Goal: Book appointment/travel/reservation

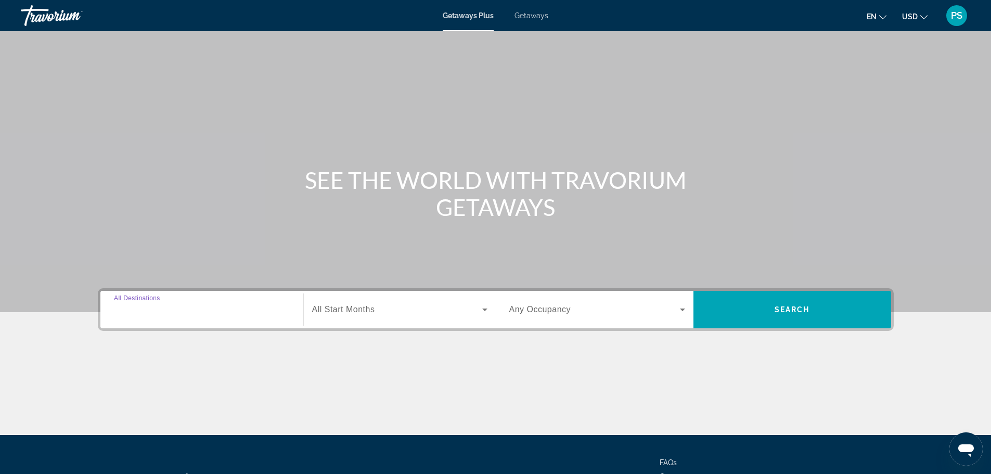
click at [213, 306] on input "Destination All Destinations" at bounding box center [202, 310] width 176 height 12
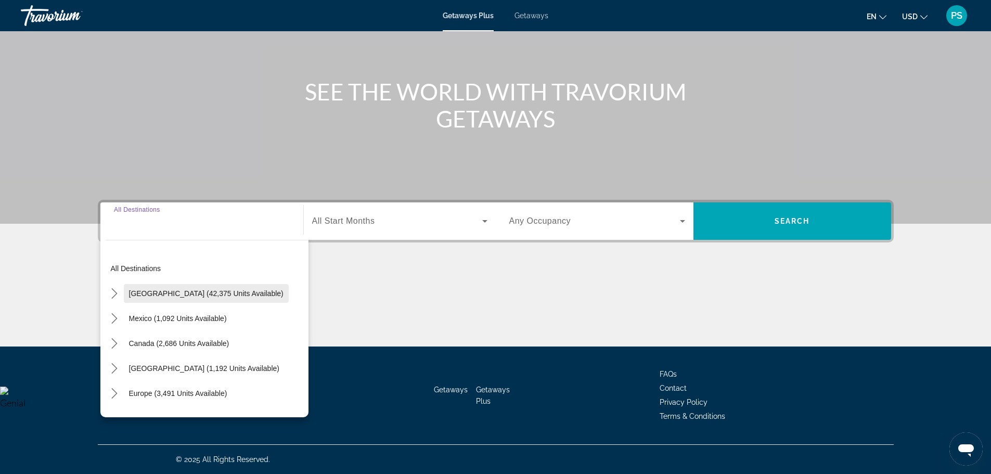
scroll to position [52, 0]
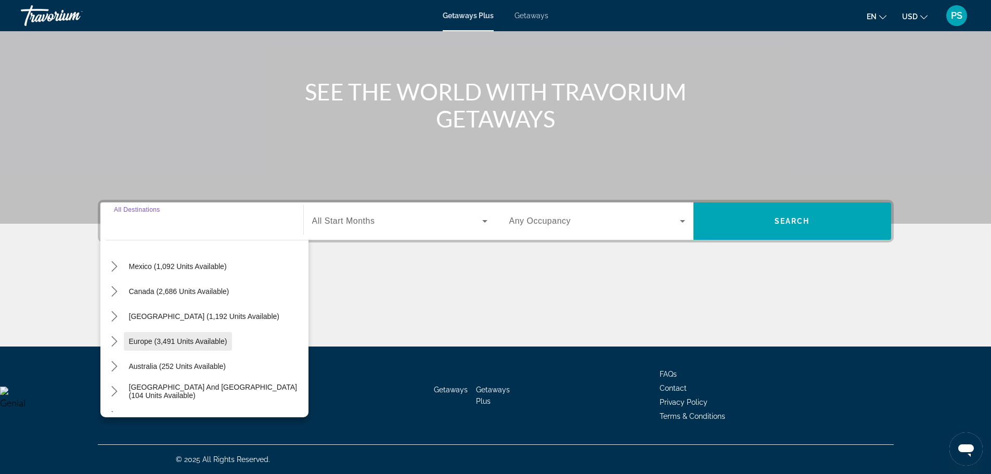
click at [166, 340] on span "Europe (3,491 units available)" at bounding box center [178, 341] width 98 height 8
type input "**********"
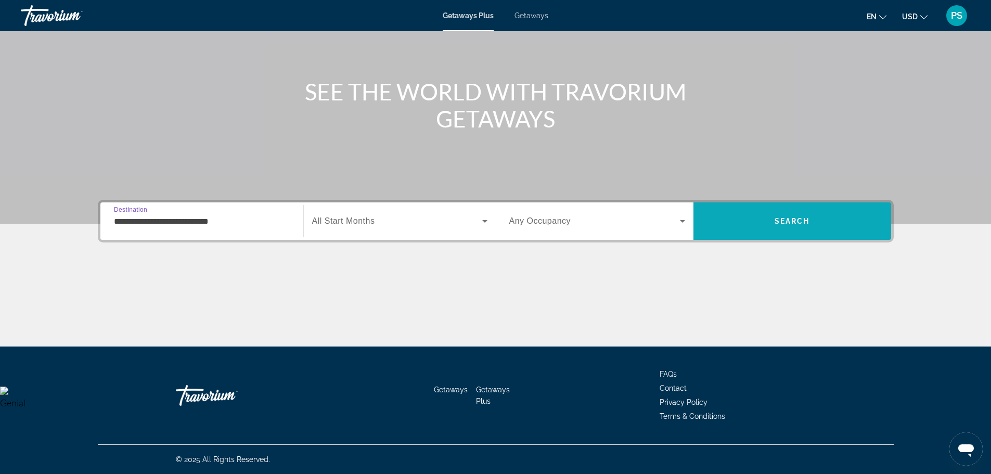
click at [802, 220] on span "Search" at bounding box center [792, 221] width 35 height 8
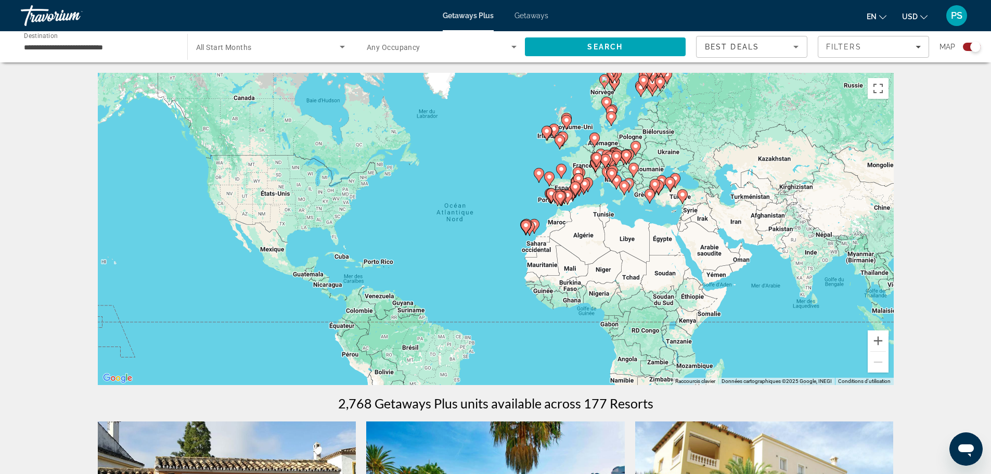
drag, startPoint x: 612, startPoint y: 209, endPoint x: 575, endPoint y: 202, distance: 38.0
click at [576, 204] on div "Pour activer le glissement avec le clavier, appuyez sur Alt+Entrée. Une fois ce…" at bounding box center [496, 229] width 796 height 312
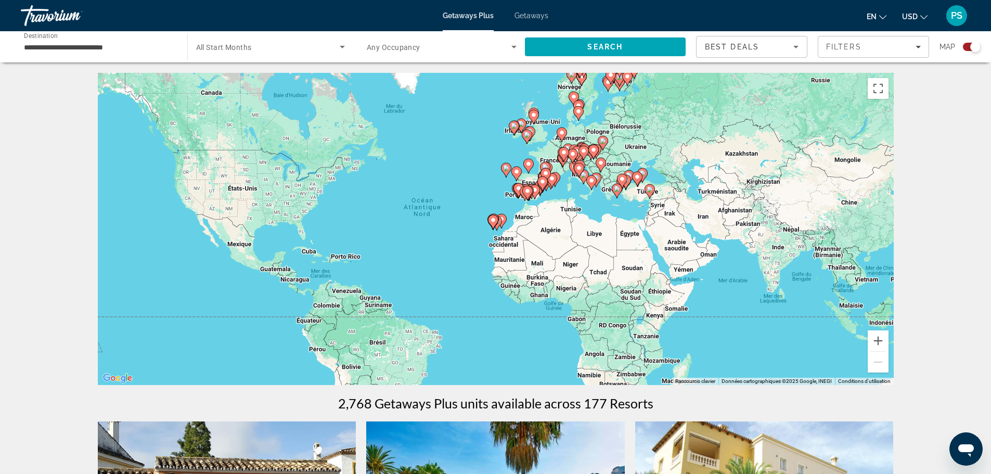
click at [556, 185] on gmp-advanced-marker "Main content" at bounding box center [552, 181] width 10 height 16
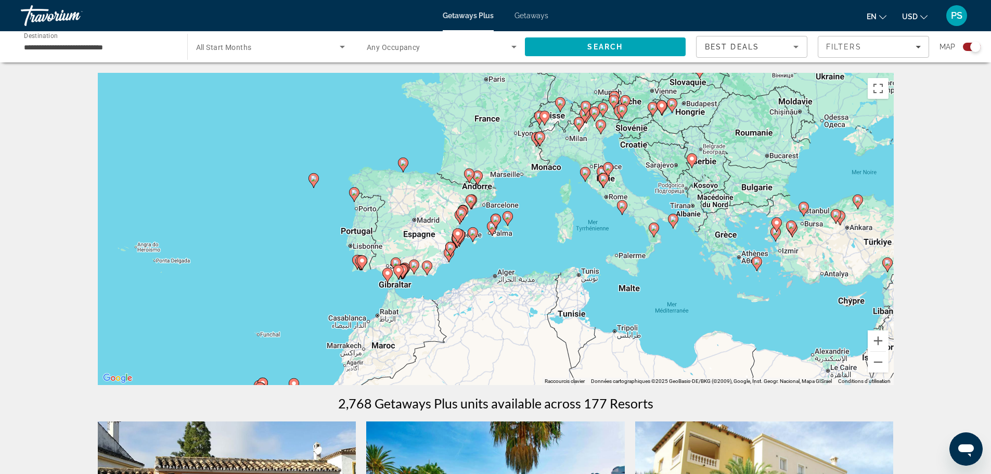
click at [530, 184] on div "Pour activer le glissement avec le clavier, appuyez sur Alt+Entrée. Une fois ce…" at bounding box center [496, 229] width 796 height 312
click at [528, 159] on div "Pour activer le glissement avec le clavier, appuyez sur Alt+Entrée. Une fois ce…" at bounding box center [496, 229] width 796 height 312
click at [556, 114] on div "Pour activer le glissement avec le clavier, appuyez sur Alt+Entrée. Une fois ce…" at bounding box center [496, 229] width 796 height 312
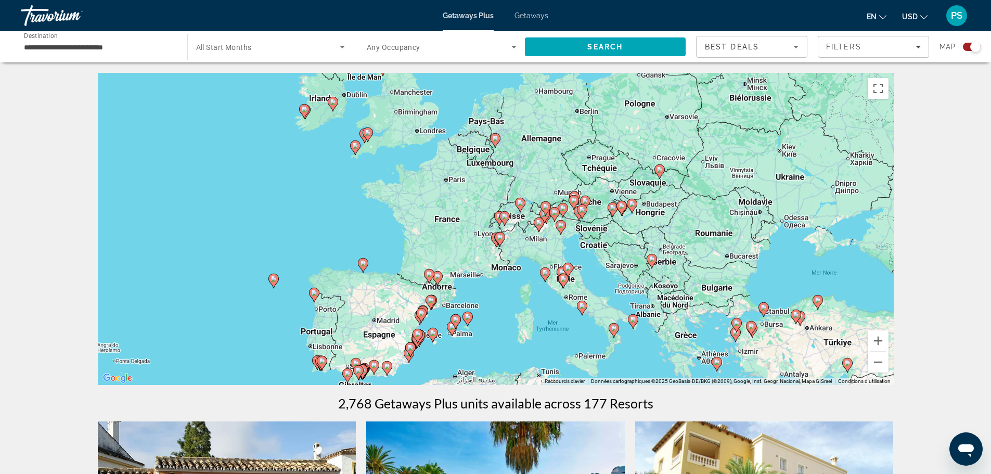
drag, startPoint x: 565, startPoint y: 100, endPoint x: 523, endPoint y: 207, distance: 113.8
click at [523, 207] on icon "Main content" at bounding box center [519, 205] width 9 height 14
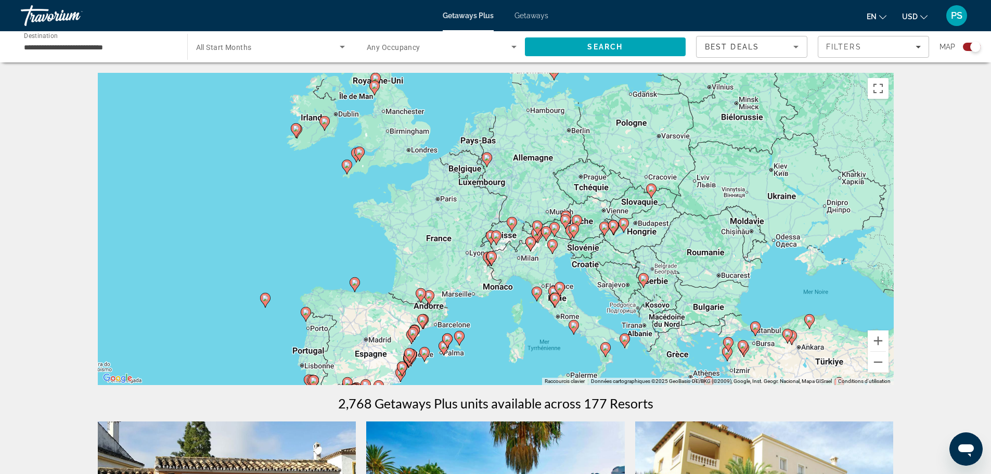
click at [506, 232] on div "Pour activer le glissement avec le clavier, appuyez sur Alt+Entrée. Une fois ce…" at bounding box center [496, 229] width 796 height 312
click at [876, 338] on button "Zoom avant" at bounding box center [878, 340] width 21 height 21
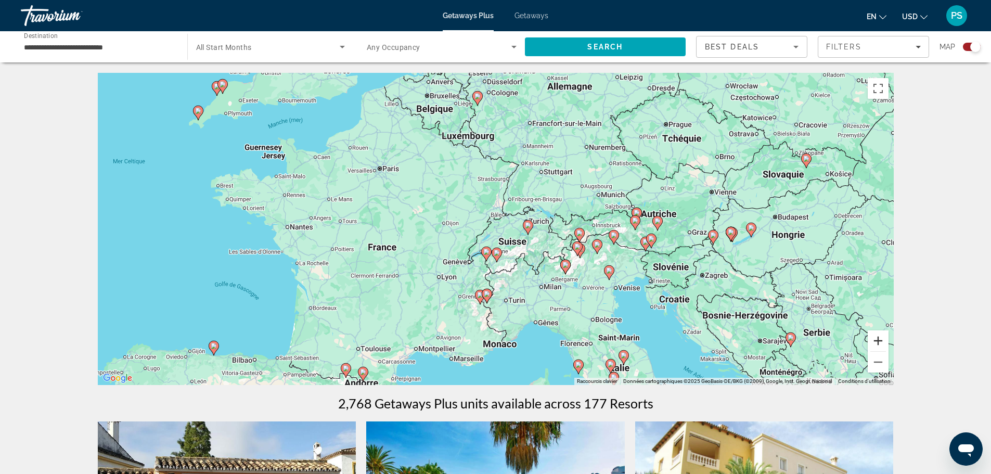
click at [881, 337] on button "Zoom avant" at bounding box center [878, 340] width 21 height 21
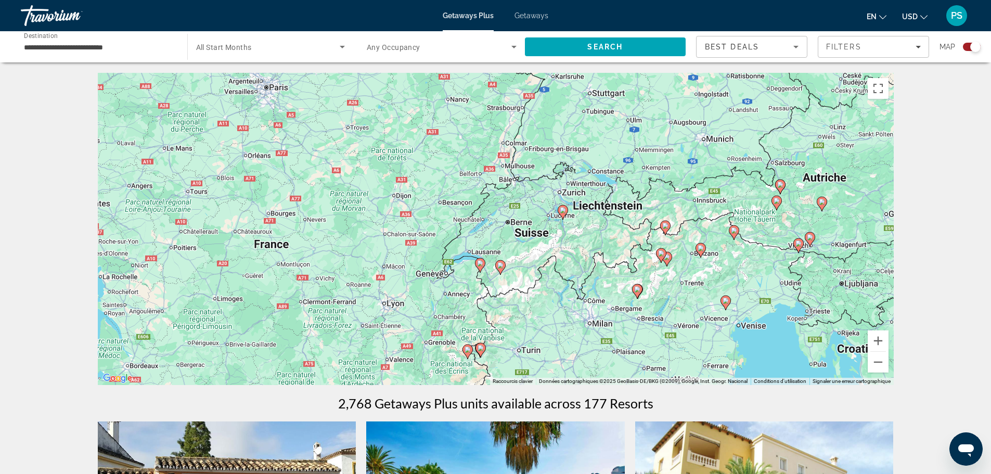
drag, startPoint x: 551, startPoint y: 304, endPoint x: 553, endPoint y: 281, distance: 22.5
click at [553, 281] on div "Pour activer le glissement avec le clavier, appuyez sur Alt+Entrée. Une fois ce…" at bounding box center [496, 229] width 796 height 312
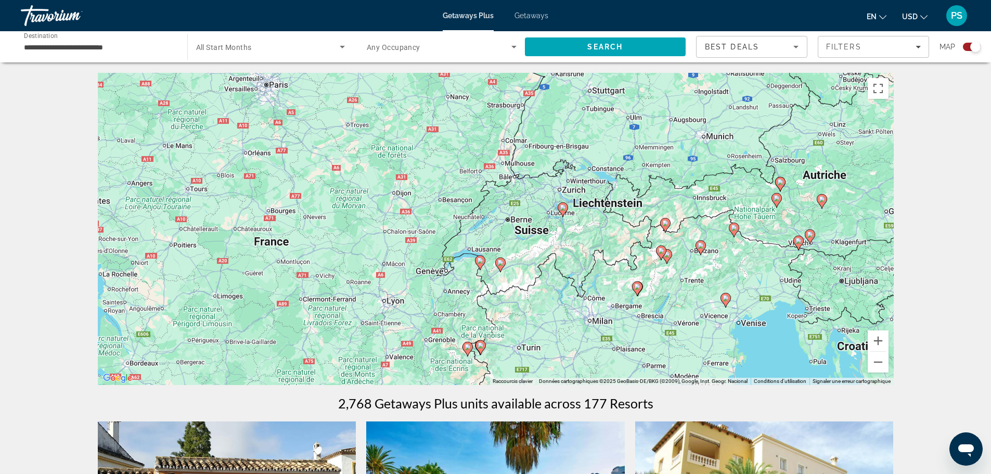
click at [499, 265] on image "Main content" at bounding box center [500, 263] width 6 height 6
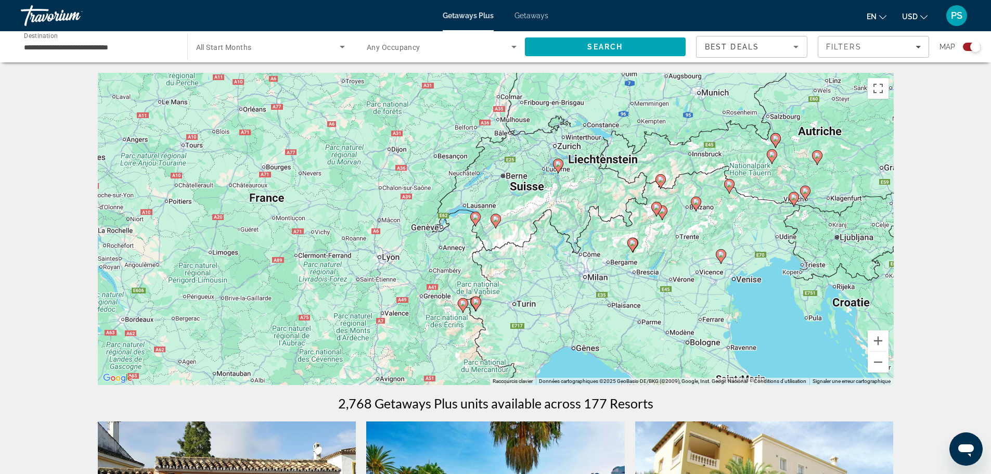
click at [498, 222] on image "Main content" at bounding box center [496, 219] width 6 height 6
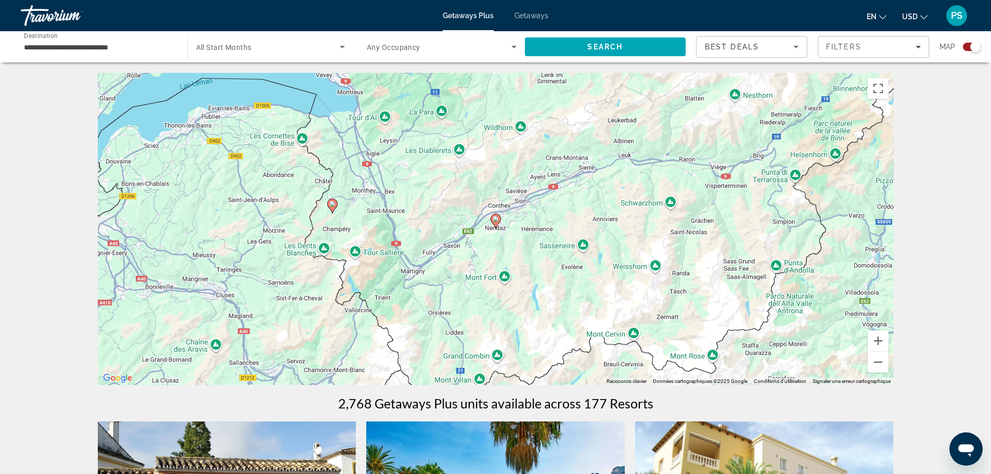
click at [493, 219] on icon "Main content" at bounding box center [495, 221] width 9 height 14
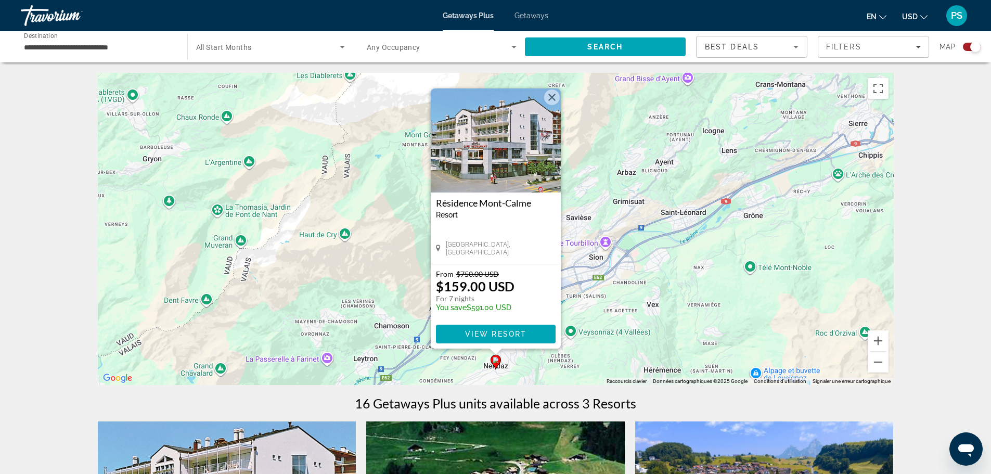
click at [552, 97] on button "Fermer" at bounding box center [552, 97] width 16 height 16
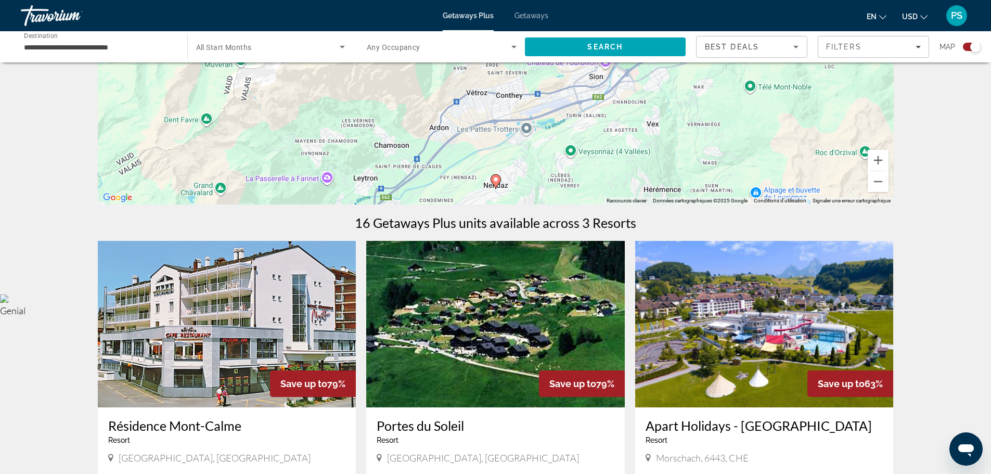
scroll to position [208, 0]
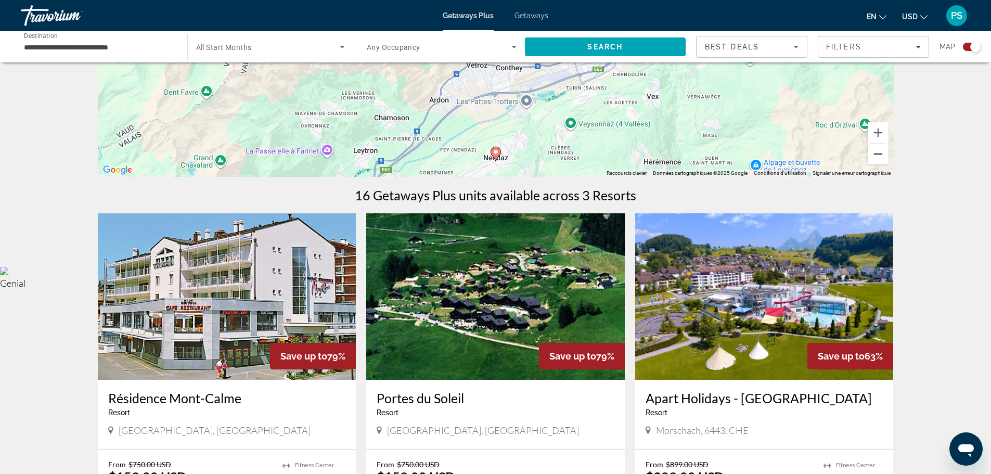
click at [876, 152] on button "Zoom arrière" at bounding box center [878, 154] width 21 height 21
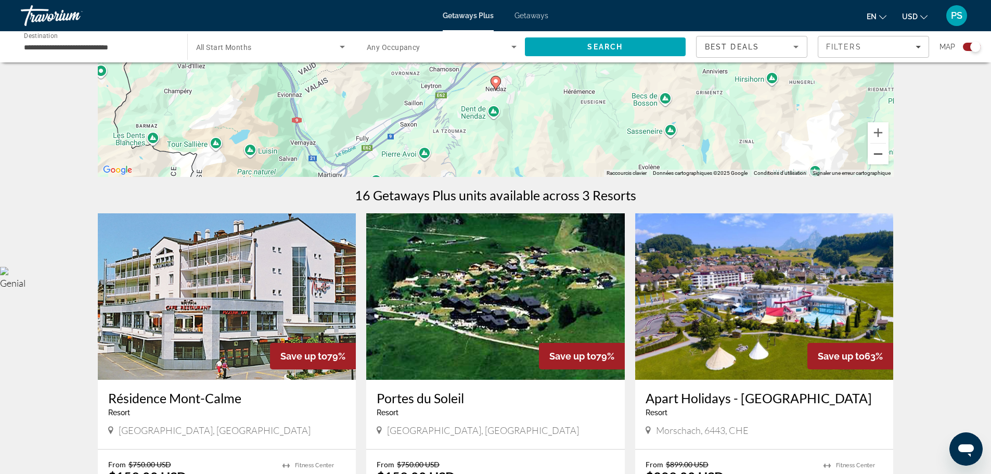
click at [876, 152] on button "Zoom arrière" at bounding box center [878, 154] width 21 height 21
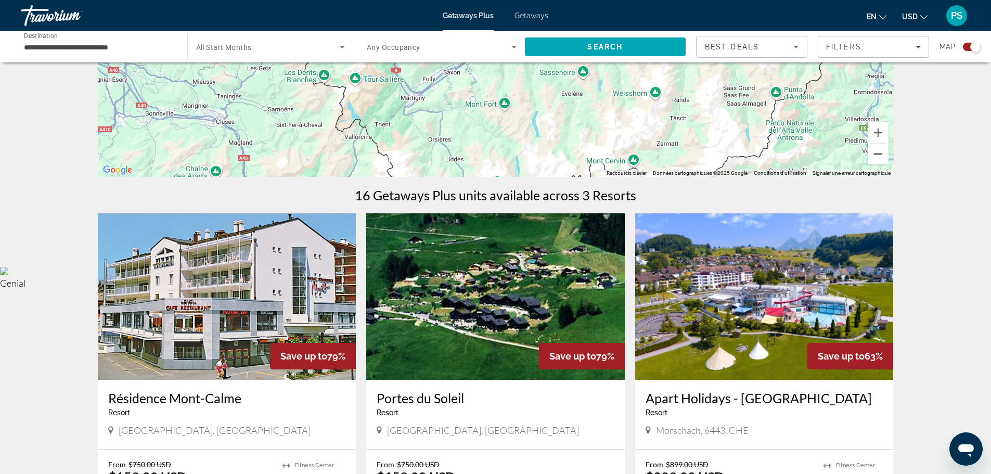
scroll to position [0, 0]
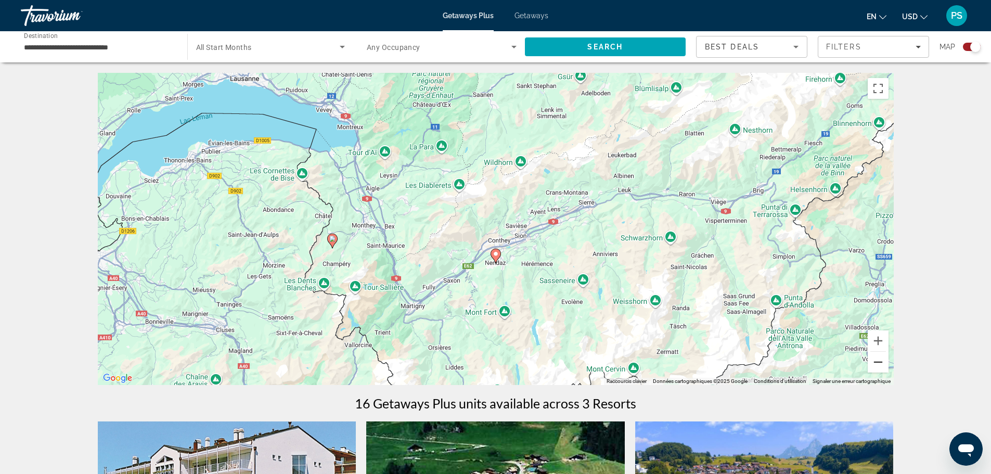
click at [880, 357] on button "Zoom arrière" at bounding box center [878, 362] width 21 height 21
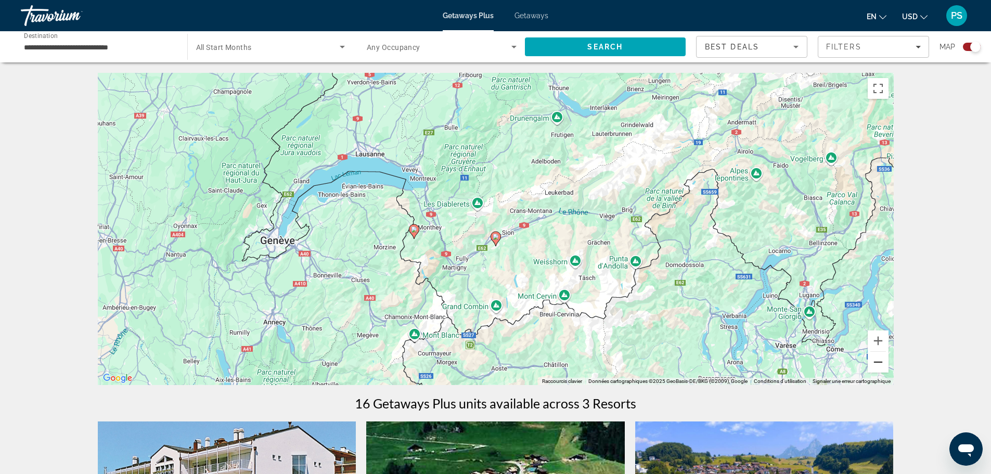
click at [880, 357] on button "Zoom arrière" at bounding box center [878, 362] width 21 height 21
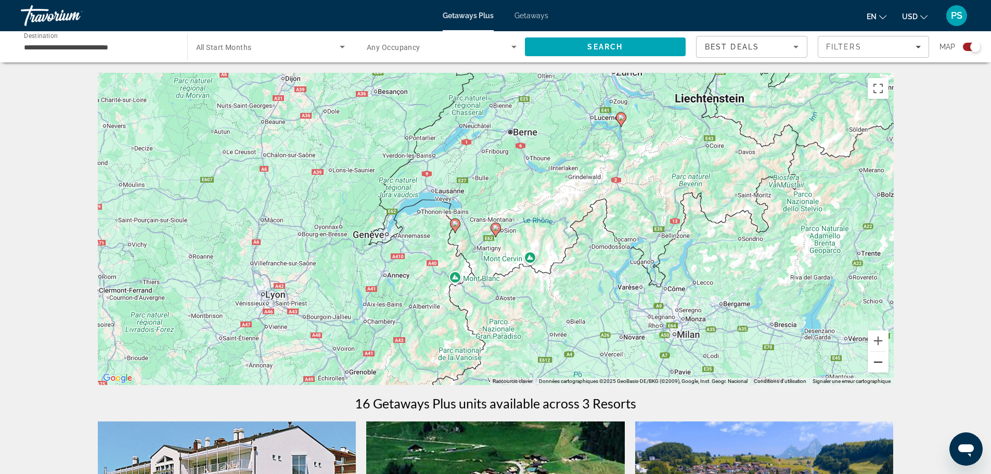
click at [880, 357] on button "Zoom arrière" at bounding box center [878, 362] width 21 height 21
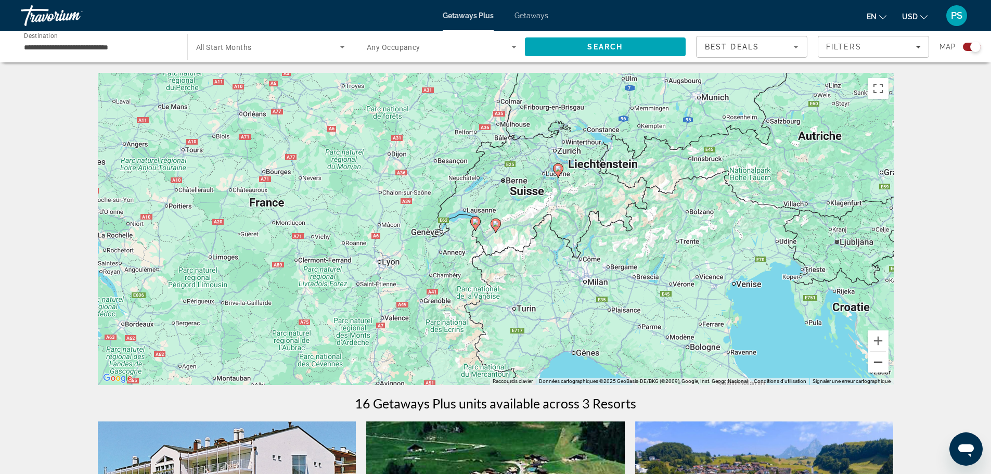
click at [882, 369] on button "Zoom arrière" at bounding box center [878, 362] width 21 height 21
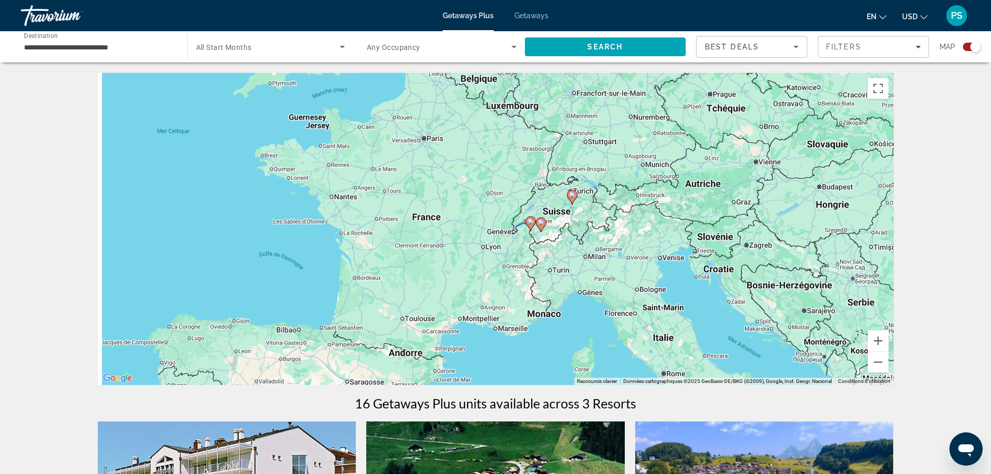
drag, startPoint x: 480, startPoint y: 255, endPoint x: 549, endPoint y: 251, distance: 69.3
click at [549, 251] on div "Pour activer le glissement avec le clavier, appuyez sur Alt+Entrée. Une fois ce…" at bounding box center [496, 229] width 796 height 312
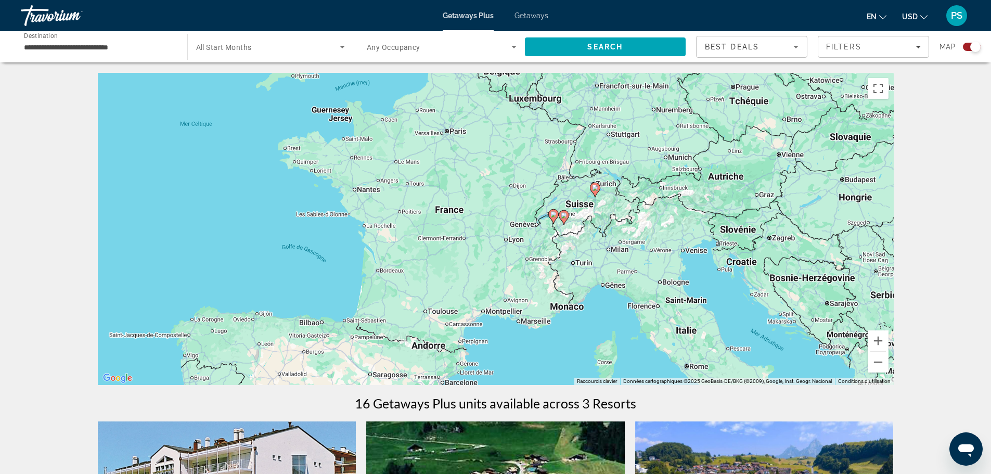
scroll to position [52, 0]
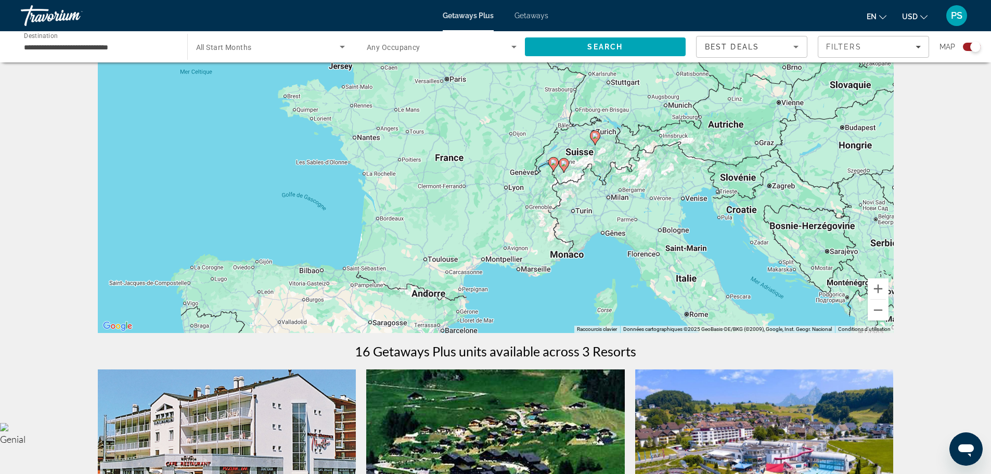
click at [531, 282] on div "Pour activer le glissement avec le clavier, appuyez sur Alt+Entrée. Une fois ce…" at bounding box center [496, 177] width 796 height 312
click at [884, 312] on button "Zoom arrière" at bounding box center [878, 310] width 21 height 21
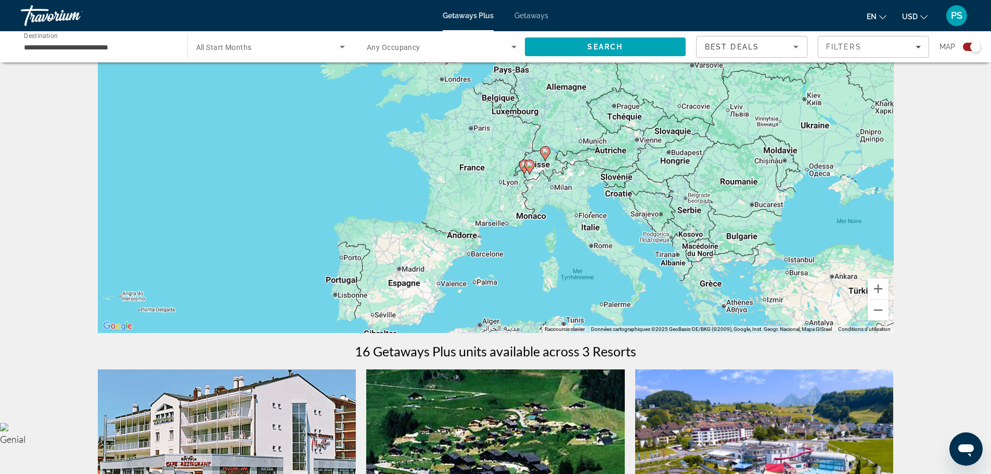
click at [172, 45] on input "**********" at bounding box center [99, 47] width 150 height 12
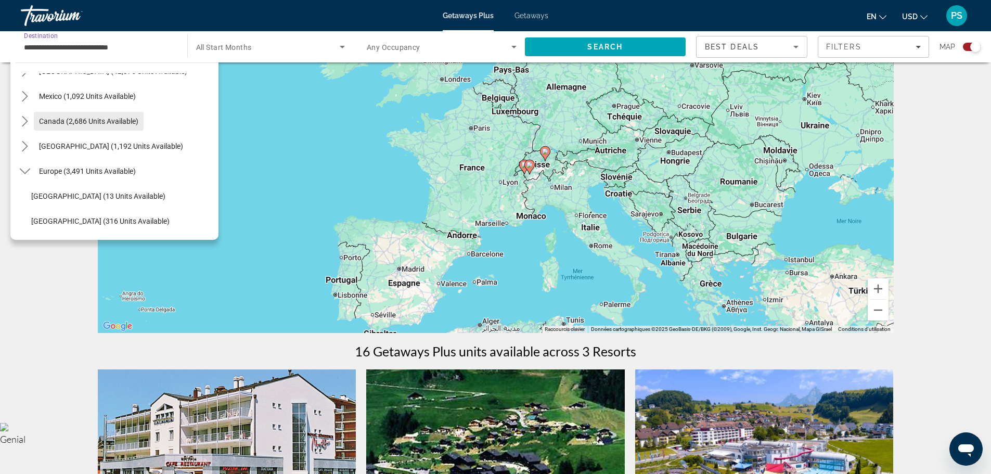
scroll to position [104, 0]
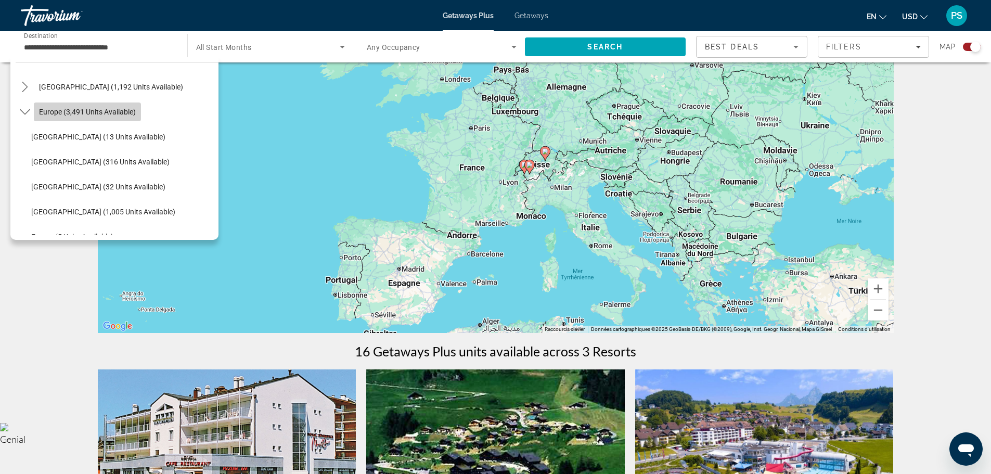
click at [50, 111] on span "Europe (3,491 units available)" at bounding box center [87, 112] width 97 height 8
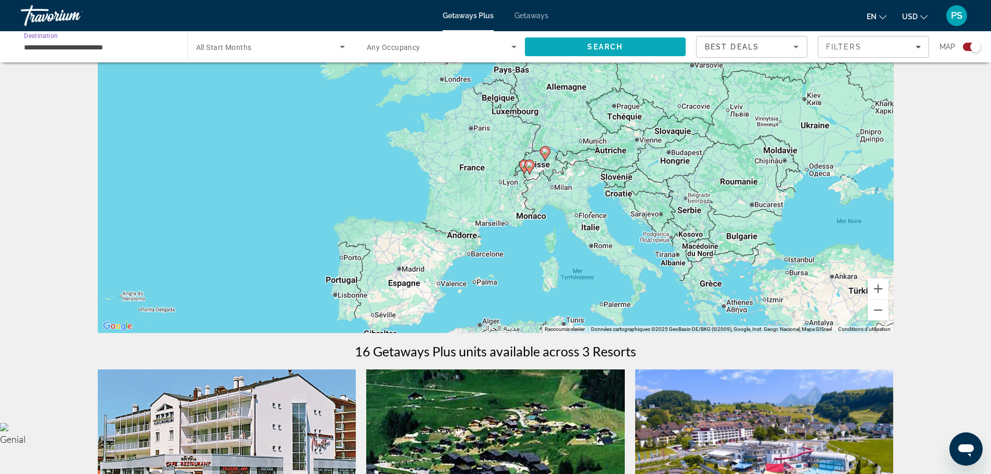
click at [619, 41] on span "Search" at bounding box center [605, 46] width 161 height 25
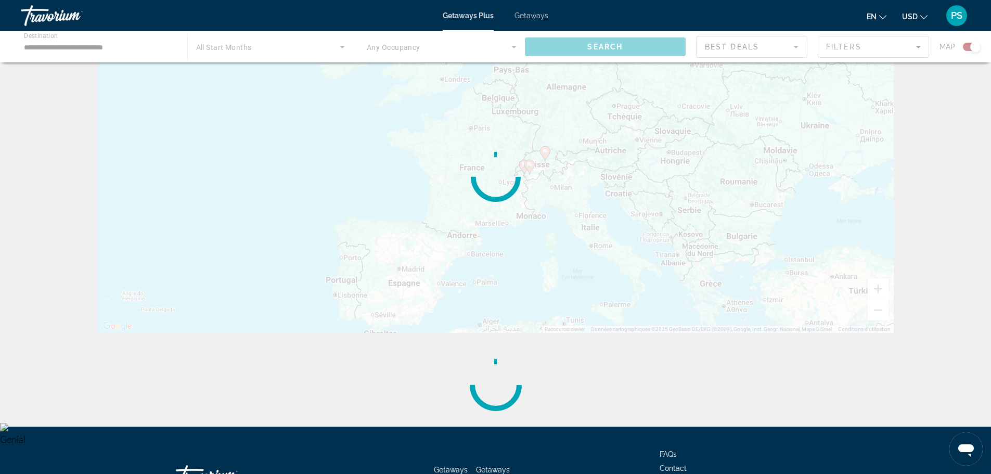
scroll to position [0, 0]
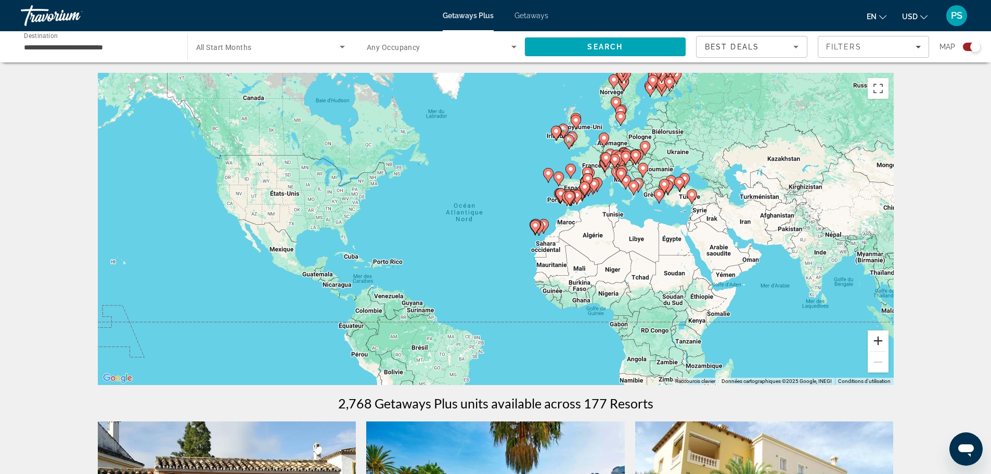
click at [882, 340] on button "Zoom avant" at bounding box center [878, 340] width 21 height 21
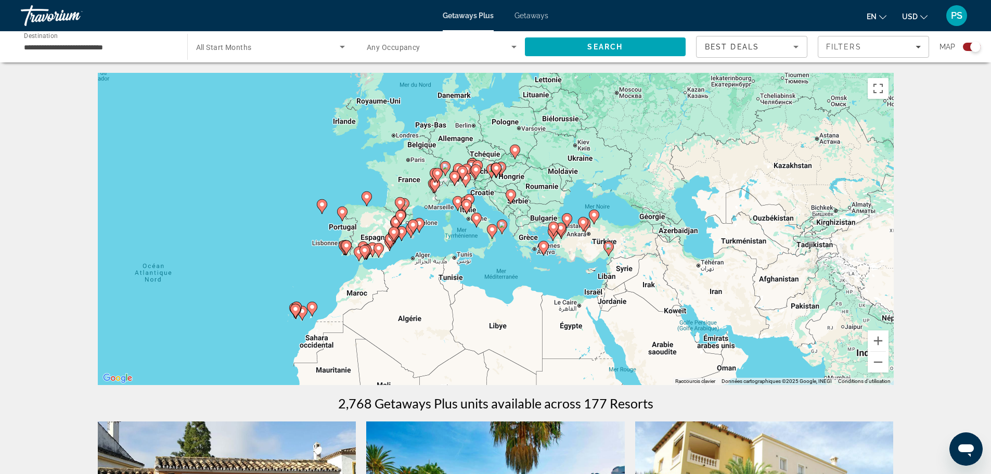
drag, startPoint x: 770, startPoint y: 188, endPoint x: 475, endPoint y: 268, distance: 305.7
click at [475, 268] on div "Pour activer le glissement avec le clavier, appuyez sur Alt+Entrée. Une fois ce…" at bounding box center [496, 229] width 796 height 312
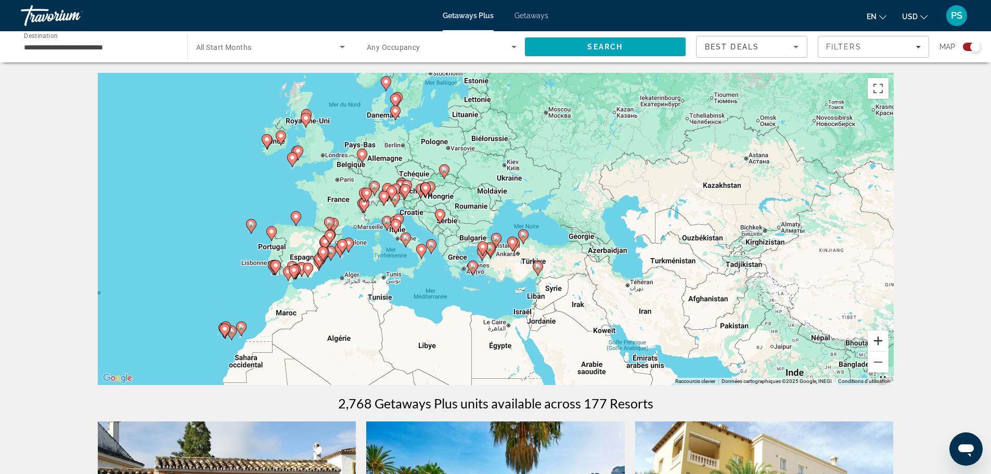
click at [879, 339] on button "Zoom avant" at bounding box center [878, 340] width 21 height 21
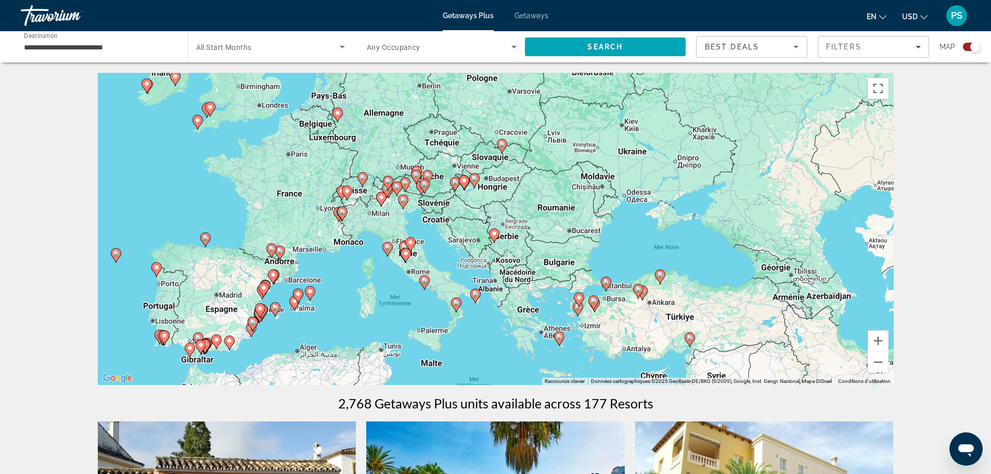
drag, startPoint x: 368, startPoint y: 304, endPoint x: 491, endPoint y: 333, distance: 126.1
click at [488, 332] on div "Pour activer le glissement avec le clavier, appuyez sur Alt+Entrée. Une fois ce…" at bounding box center [496, 229] width 796 height 312
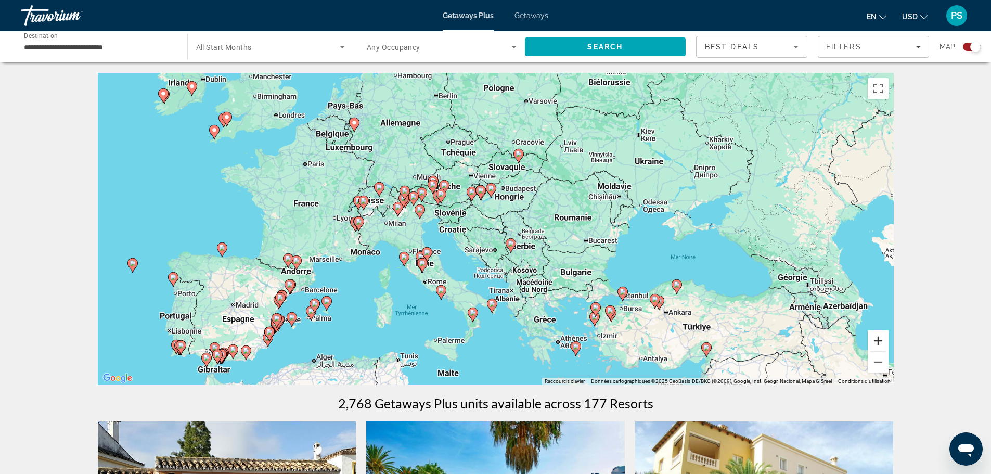
click at [882, 337] on button "Zoom avant" at bounding box center [878, 340] width 21 height 21
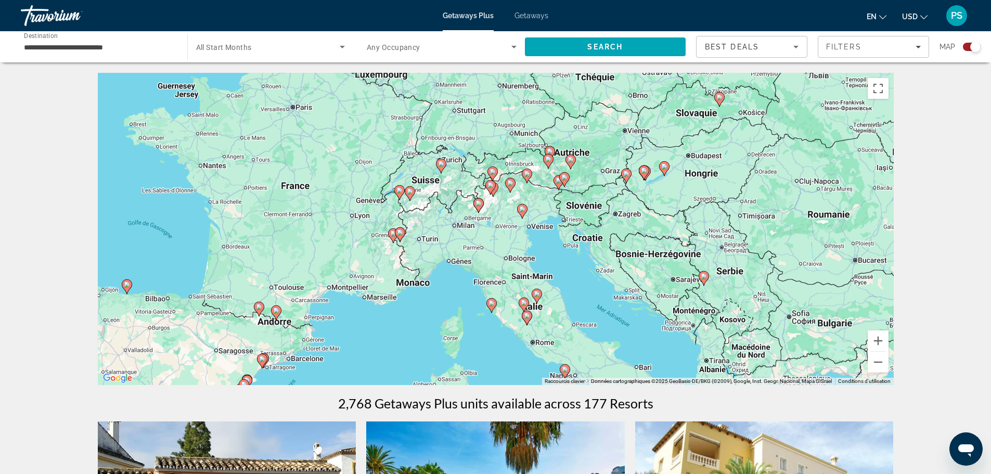
drag, startPoint x: 344, startPoint y: 250, endPoint x: 523, endPoint y: 259, distance: 179.2
click at [523, 259] on div "Pour activer le glissement avec le clavier, appuyez sur Alt+Entrée. Une fois ce…" at bounding box center [496, 229] width 796 height 312
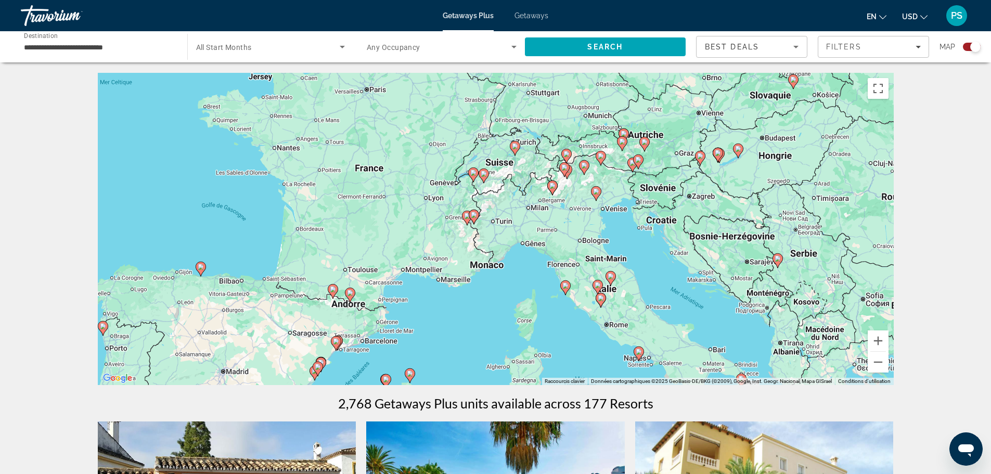
drag, startPoint x: 408, startPoint y: 310, endPoint x: 483, endPoint y: 292, distance: 76.5
click at [483, 292] on div "Pour activer le glissement avec le clavier, appuyez sur Alt+Entrée. Une fois ce…" at bounding box center [496, 229] width 796 height 312
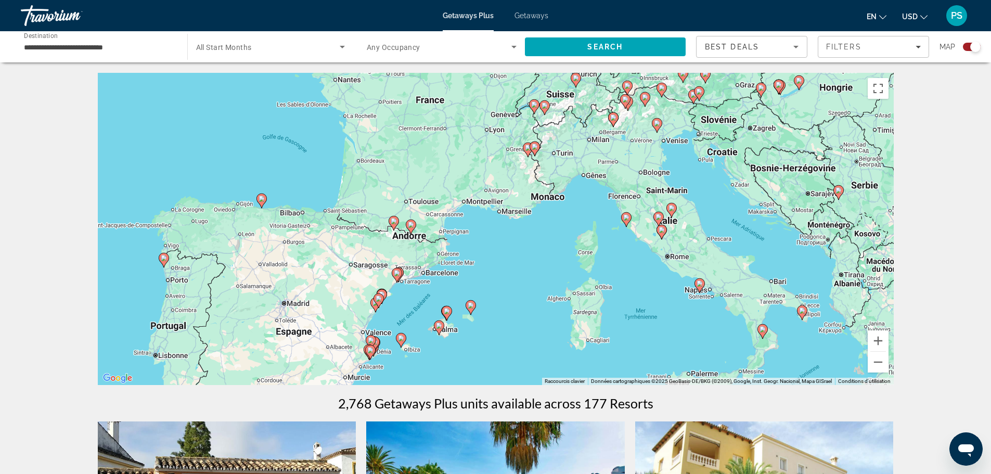
drag, startPoint x: 466, startPoint y: 274, endPoint x: 495, endPoint y: 219, distance: 62.8
click at [495, 219] on div "Pour activer le glissement avec le clavier, appuyez sur Alt+Entrée. Une fois ce…" at bounding box center [496, 229] width 796 height 312
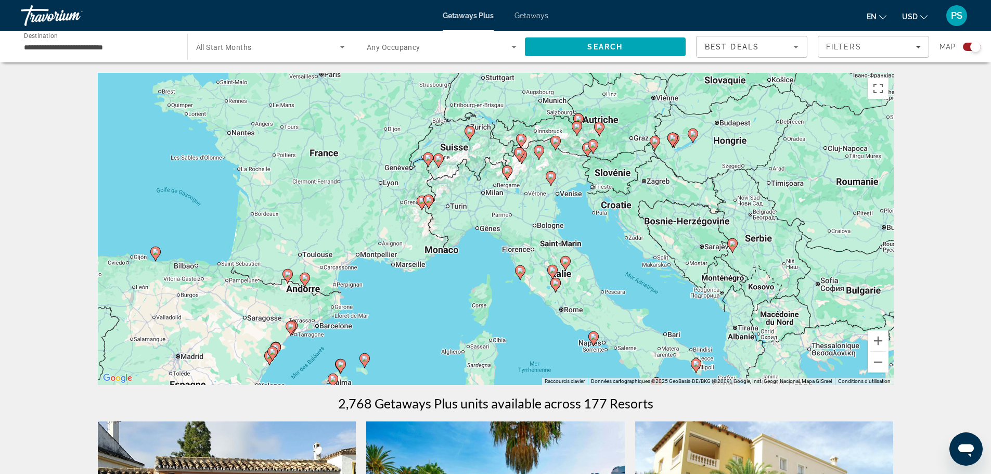
drag, startPoint x: 520, startPoint y: 249, endPoint x: 412, endPoint y: 310, distance: 124.4
click at [412, 310] on div "Pour activer le glissement avec le clavier, appuyez sur Alt+Entrée. Une fois ce…" at bounding box center [496, 229] width 796 height 312
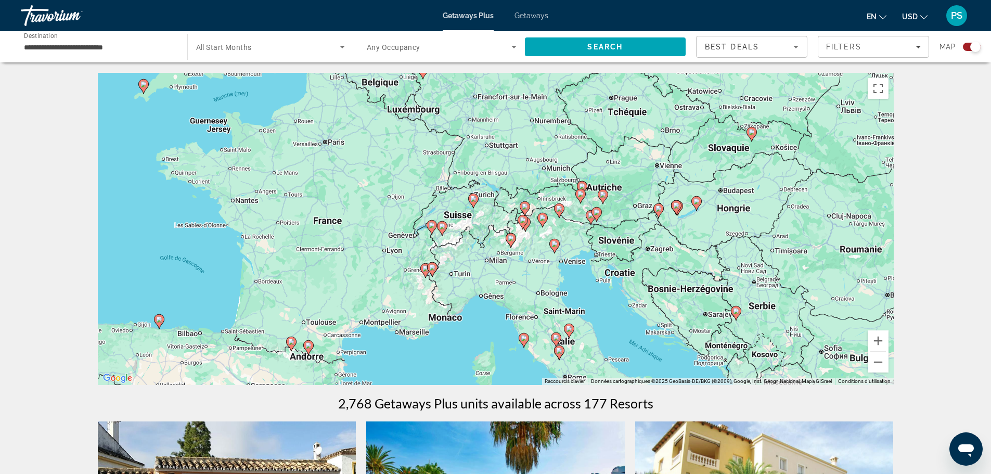
drag, startPoint x: 466, startPoint y: 256, endPoint x: 484, endPoint y: 329, distance: 75.1
click at [486, 332] on div "Pour activer le glissement avec le clavier, appuyez sur Alt+Entrée. Une fois ce…" at bounding box center [496, 229] width 796 height 312
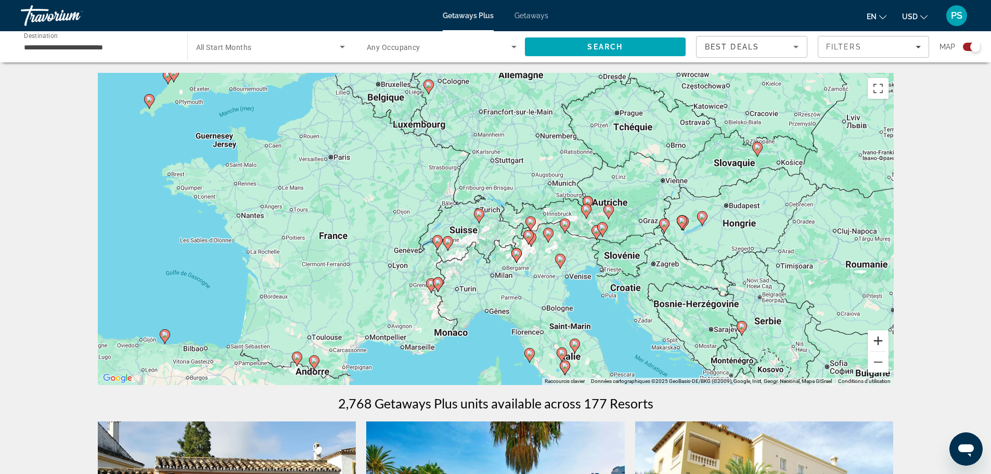
click at [875, 336] on button "Zoom avant" at bounding box center [878, 340] width 21 height 21
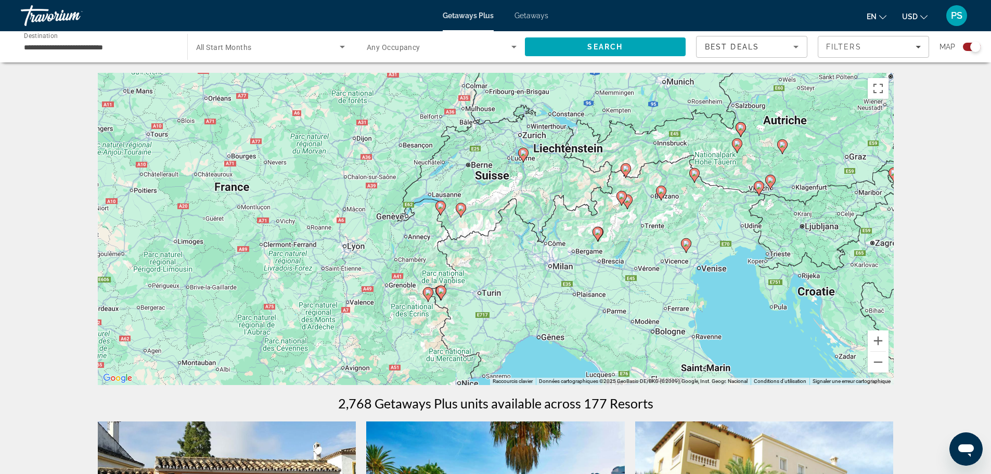
drag, startPoint x: 472, startPoint y: 297, endPoint x: 509, endPoint y: 263, distance: 50.5
click at [509, 263] on div "Pour activer le glissement avec le clavier, appuyez sur Alt+Entrée. Une fois ce…" at bounding box center [496, 229] width 796 height 312
click at [440, 293] on image "Main content" at bounding box center [442, 290] width 6 height 6
type input "**********"
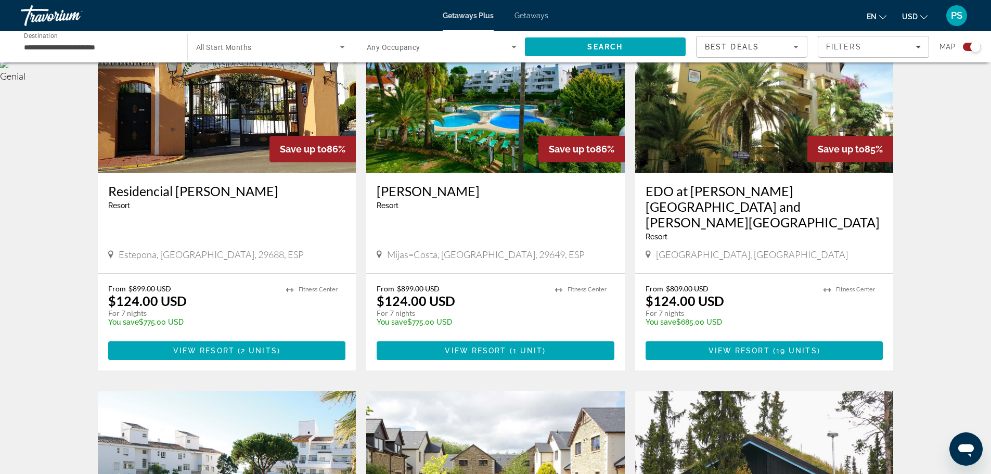
scroll to position [416, 0]
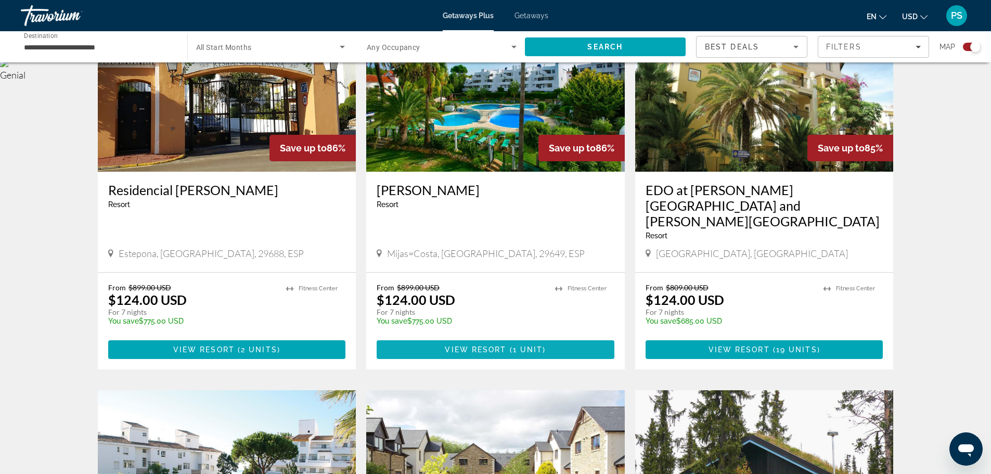
click at [498, 337] on span "Main content" at bounding box center [496, 349] width 238 height 25
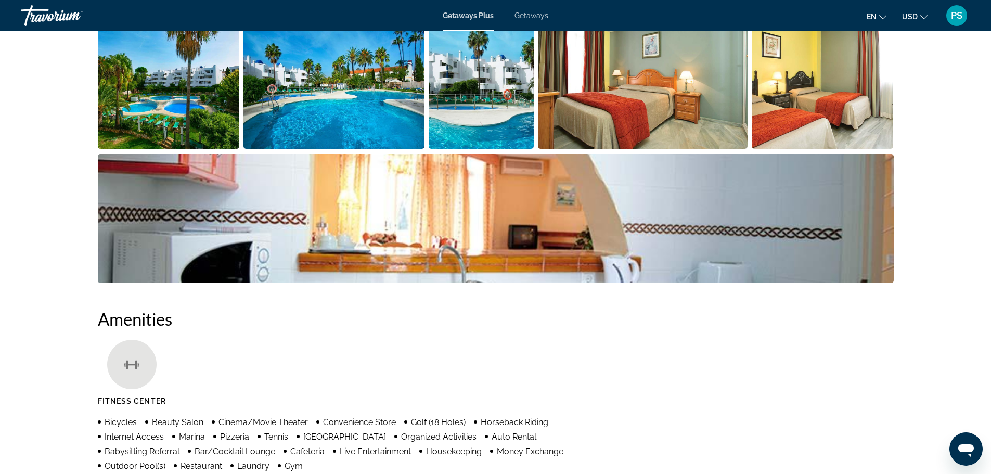
scroll to position [572, 0]
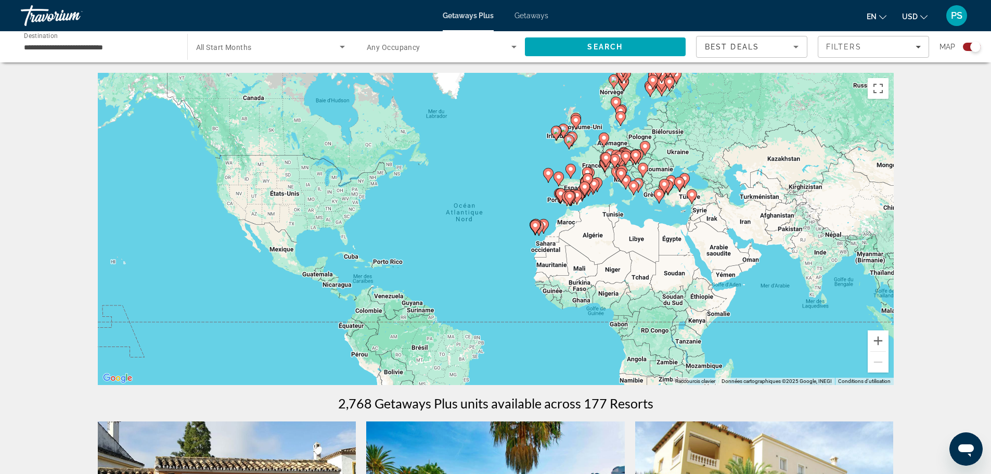
click at [886, 18] on icon "Change language" at bounding box center [882, 17] width 7 height 7
click at [857, 67] on button "Français" at bounding box center [855, 69] width 46 height 14
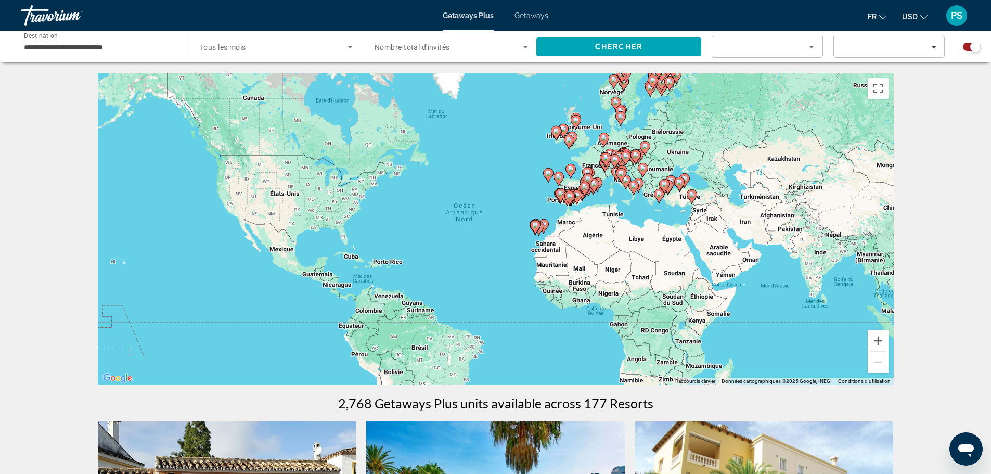
click at [614, 207] on div "Pour activer le glissement avec le clavier, appuyez sur Alt+Entrée. Une fois ce…" at bounding box center [496, 229] width 796 height 312
click at [613, 200] on div "Pour activer le glissement avec le clavier, appuyez sur Alt+Entrée. Une fois ce…" at bounding box center [496, 229] width 796 height 312
click at [880, 340] on button "Zoom avant" at bounding box center [878, 340] width 21 height 21
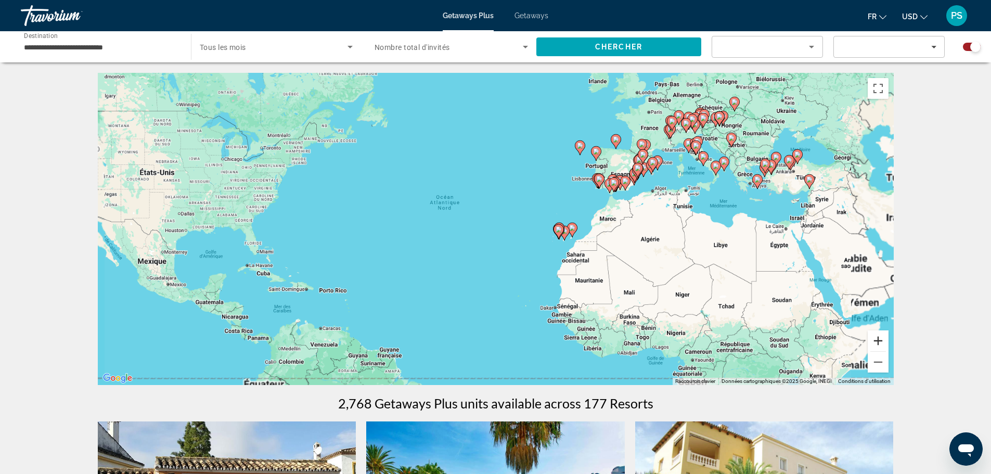
click at [880, 340] on button "Zoom avant" at bounding box center [878, 340] width 21 height 21
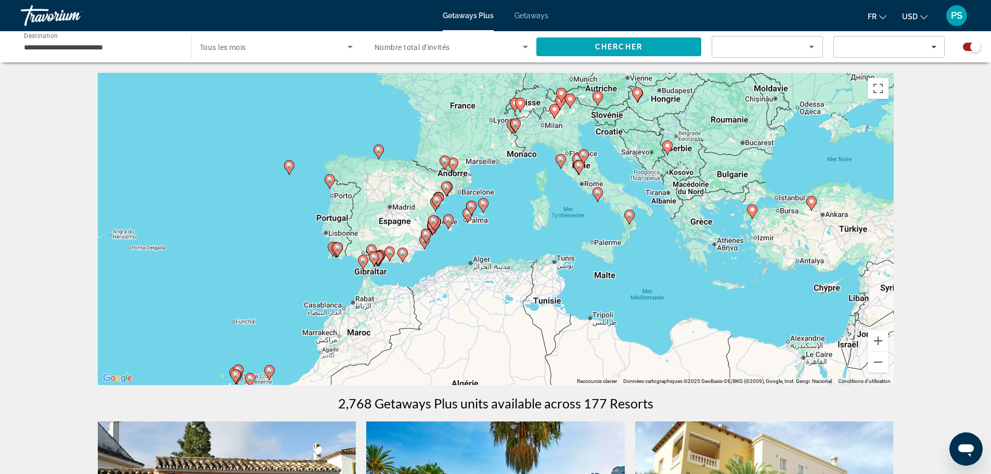
drag, startPoint x: 793, startPoint y: 167, endPoint x: 366, endPoint y: 298, distance: 446.7
click at [366, 298] on div "Pour activer le glissement avec le clavier, appuyez sur Alt+Entrée. Une fois ce…" at bounding box center [496, 229] width 796 height 312
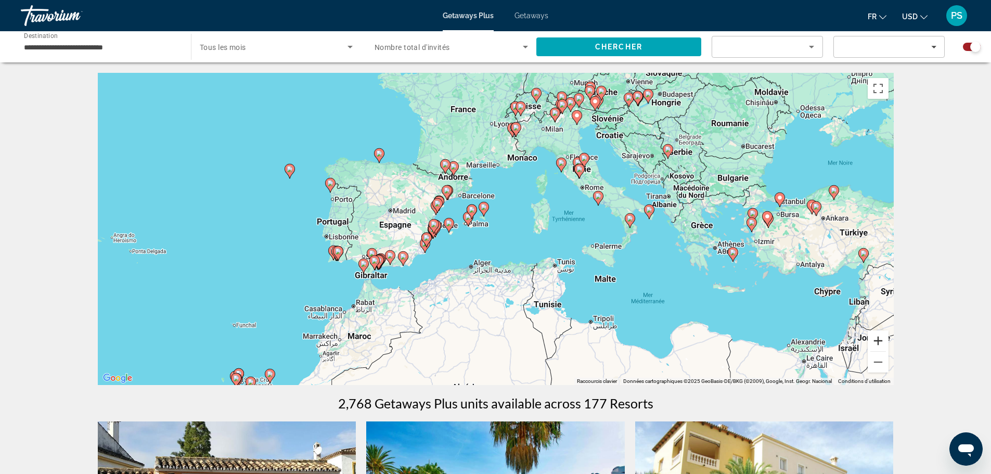
click at [877, 341] on button "Zoom avant" at bounding box center [878, 340] width 21 height 21
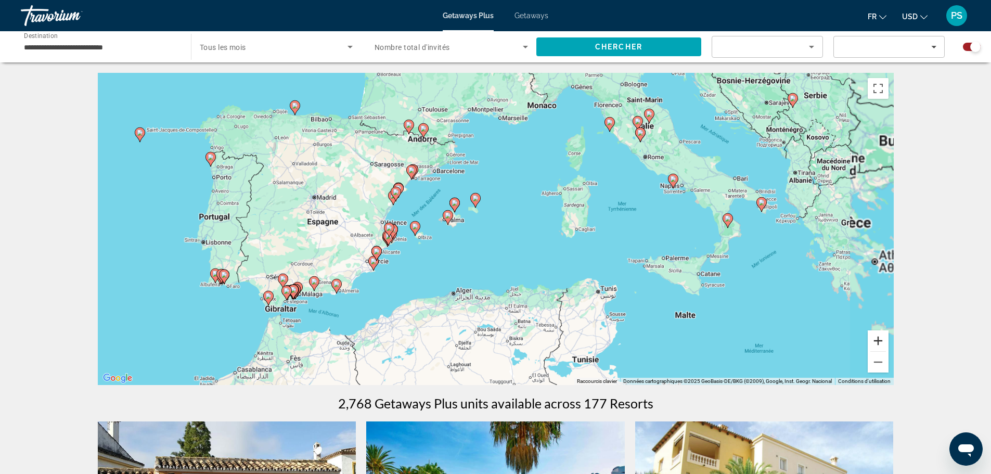
click at [877, 341] on button "Zoom avant" at bounding box center [878, 340] width 21 height 21
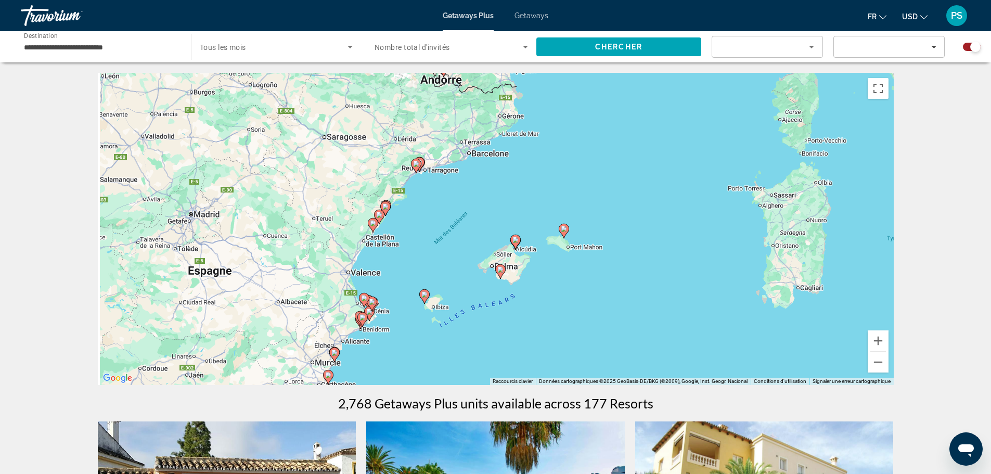
drag, startPoint x: 553, startPoint y: 268, endPoint x: 654, endPoint y: 321, distance: 113.8
click at [652, 319] on div "Pour activer le glissement avec le clavier, appuyez sur Alt+Entrée. Une fois ce…" at bounding box center [496, 229] width 796 height 312
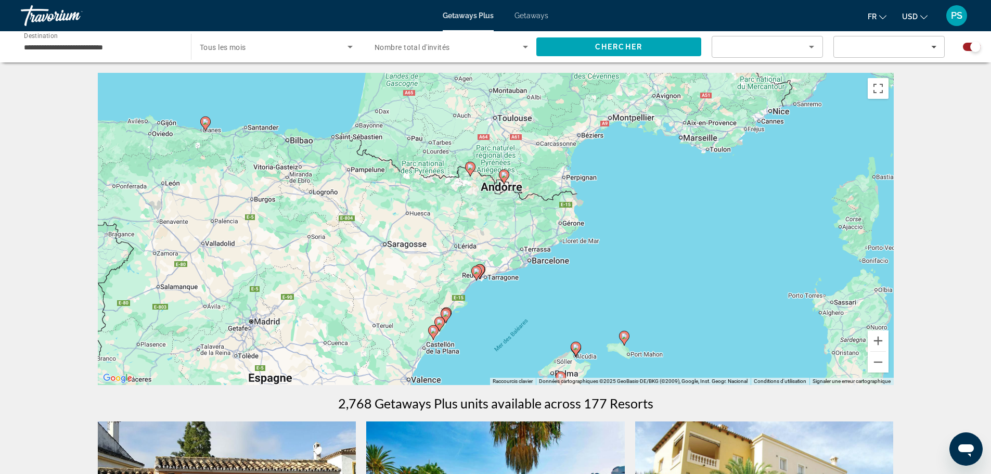
drag, startPoint x: 605, startPoint y: 202, endPoint x: 673, endPoint y: 344, distance: 157.5
click at [673, 345] on div "Pour activer le glissement avec le clavier, appuyez sur Alt+Entrée. Une fois ce…" at bounding box center [496, 229] width 796 height 312
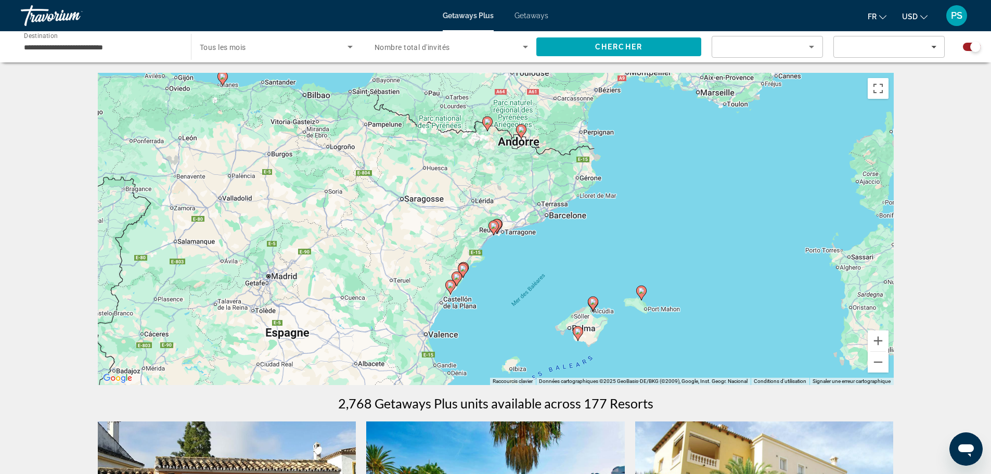
drag, startPoint x: 638, startPoint y: 220, endPoint x: 629, endPoint y: 163, distance: 57.0
click at [629, 163] on div "Pour activer le glissement avec le clavier, appuyez sur Alt+Entrée. Une fois ce…" at bounding box center [496, 229] width 796 height 312
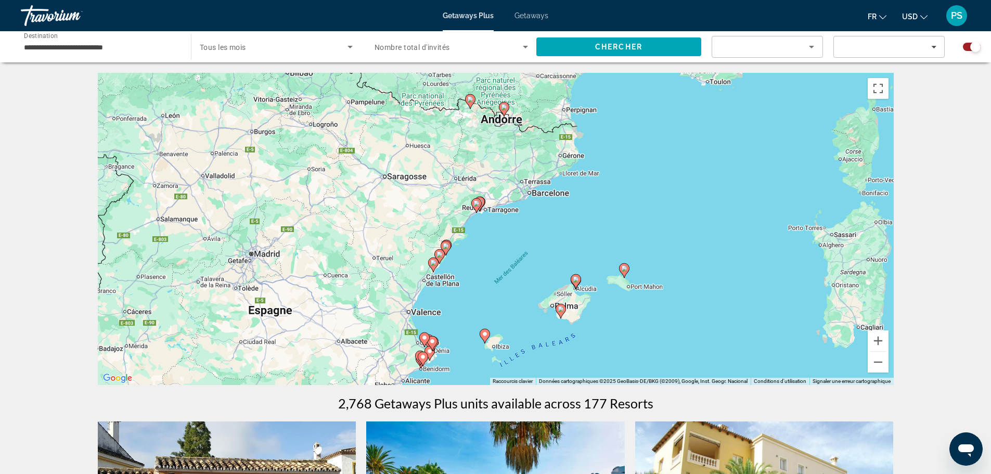
drag, startPoint x: 569, startPoint y: 259, endPoint x: 579, endPoint y: 342, distance: 84.4
click at [579, 342] on div "Pour activer le glissement avec le clavier, appuyez sur Alt+Entrée. Une fois ce…" at bounding box center [496, 229] width 796 height 312
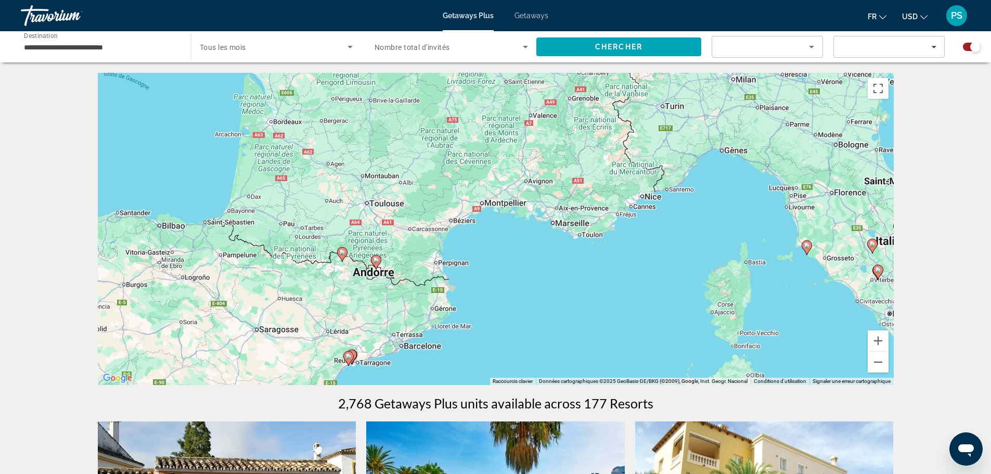
drag, startPoint x: 658, startPoint y: 224, endPoint x: 538, endPoint y: 370, distance: 188.9
click at [538, 370] on div "Pour activer le glissement avec le clavier, appuyez sur Alt+Entrée. Une fois ce…" at bounding box center [496, 229] width 796 height 312
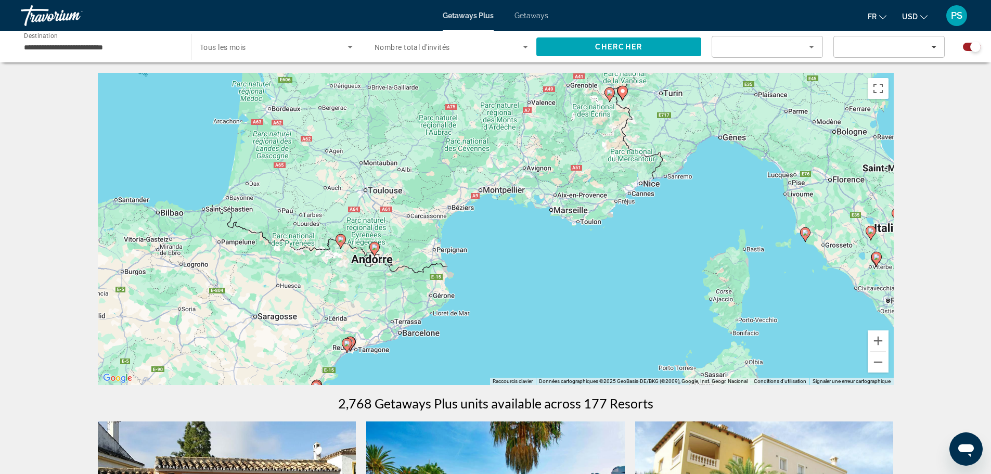
drag, startPoint x: 619, startPoint y: 237, endPoint x: 639, endPoint y: 169, distance: 70.5
click at [629, 188] on div "Pour activer le glissement avec le clavier, appuyez sur Alt+Entrée. Une fois ce…" at bounding box center [496, 229] width 796 height 312
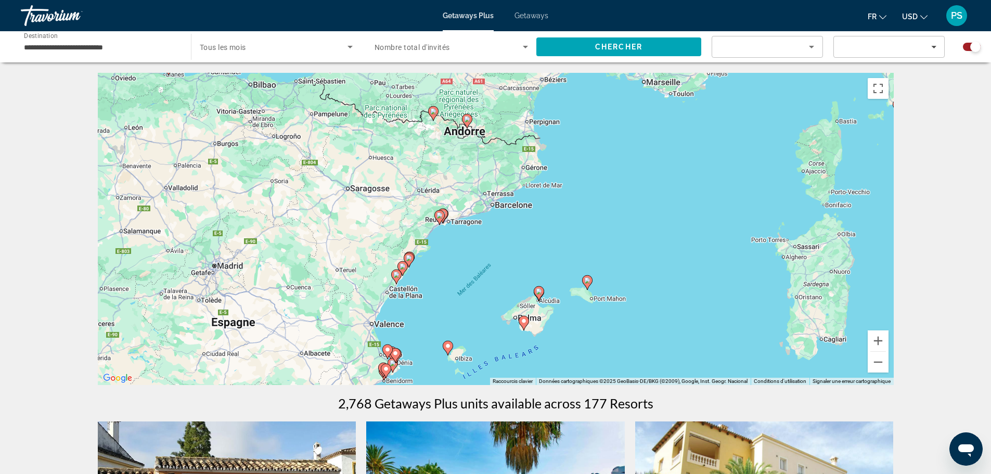
drag, startPoint x: 509, startPoint y: 263, endPoint x: 592, endPoint y: 229, distance: 89.6
click at [592, 229] on div "Pour activer le glissement avec le clavier, appuyez sur Alt+Entrée. Une fois ce…" at bounding box center [496, 229] width 796 height 312
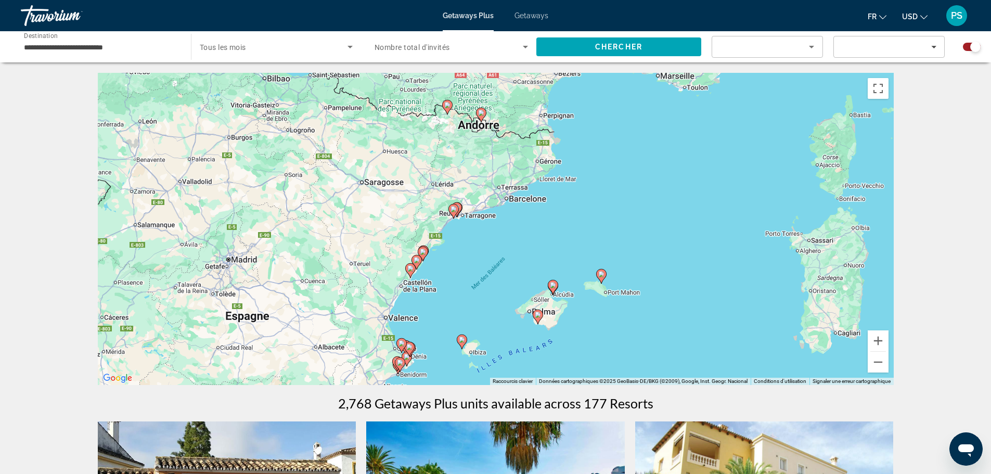
click at [537, 315] on image "Main content" at bounding box center [538, 315] width 6 height 6
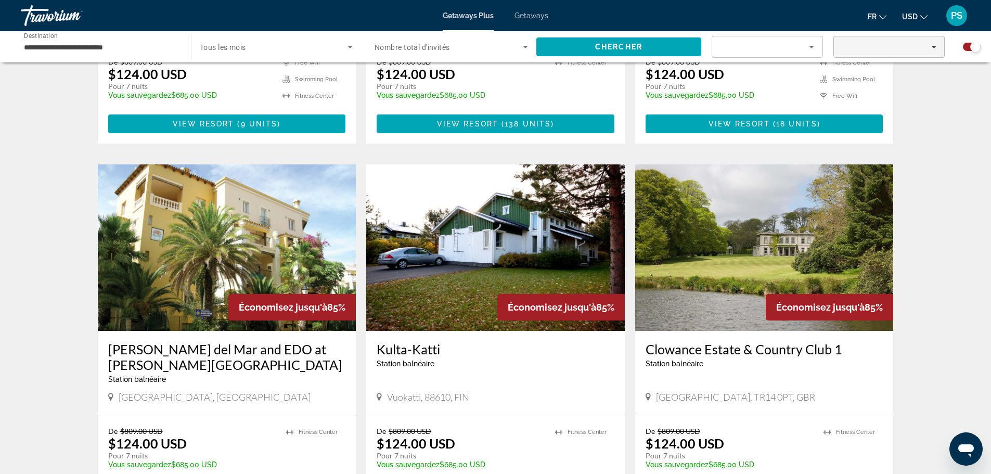
scroll to position [885, 0]
